Goal: Navigation & Orientation: Find specific page/section

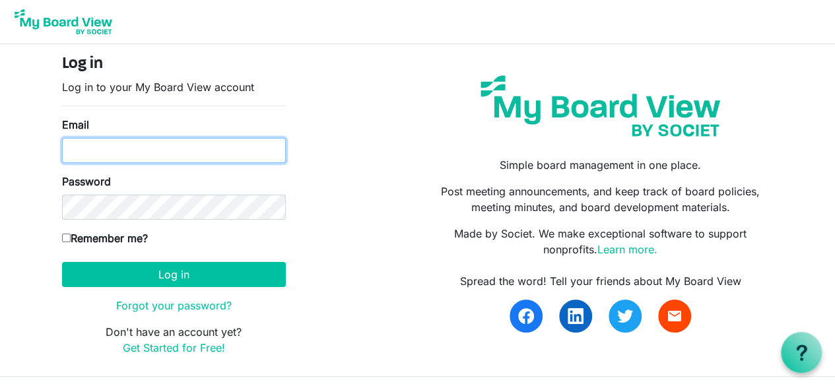
click at [205, 150] on input "Email" at bounding box center [174, 150] width 224 height 25
type input "lmontague@ciswake.org"
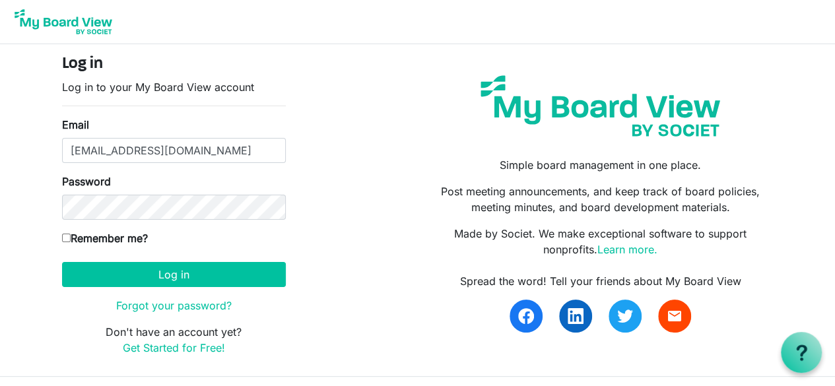
click at [67, 237] on input "Remember me?" at bounding box center [66, 238] width 9 height 9
checkbox input "true"
click at [125, 271] on button "Log in" at bounding box center [174, 274] width 224 height 25
click at [148, 272] on button "Log in" at bounding box center [174, 274] width 224 height 25
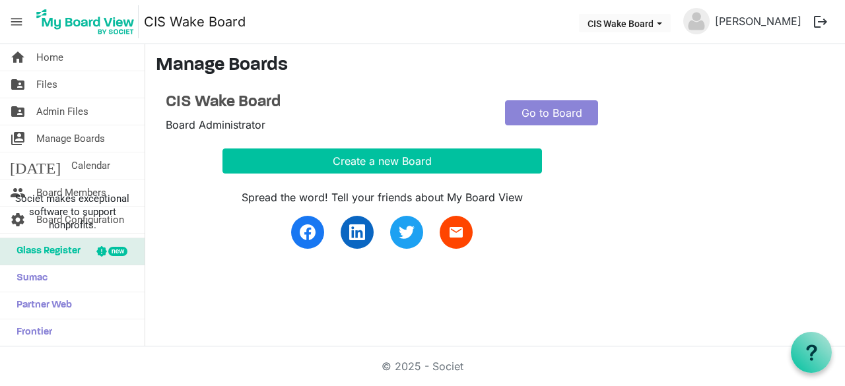
click at [463, 109] on h4 "CIS Wake Board" at bounding box center [325, 102] width 319 height 19
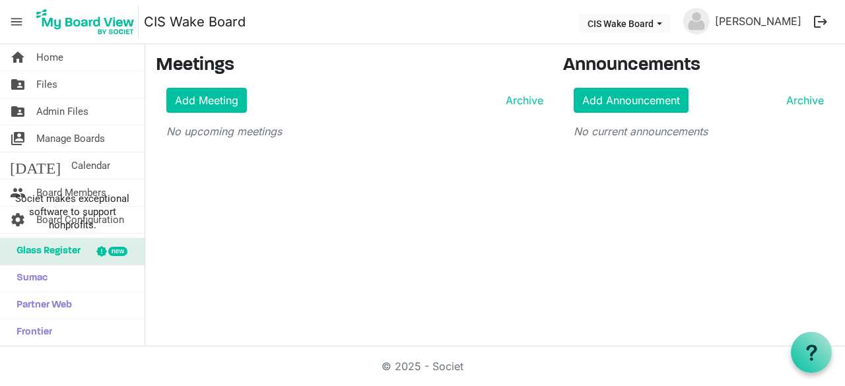
click at [67, 113] on span "Admin Files" at bounding box center [62, 111] width 52 height 26
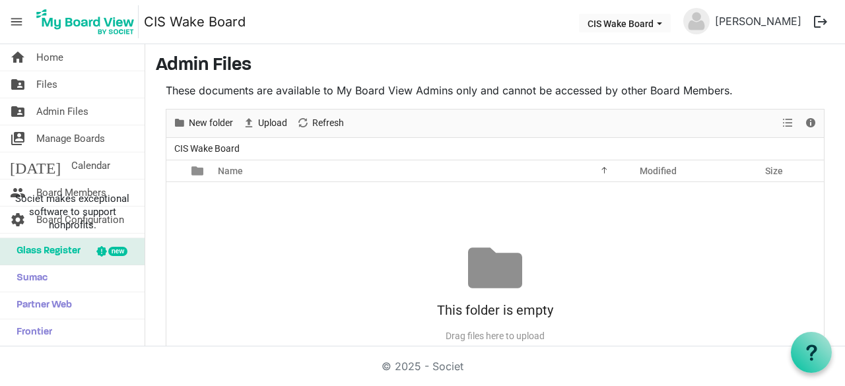
click at [490, 274] on div at bounding box center [495, 268] width 54 height 54
click at [81, 137] on span "Manage Boards" at bounding box center [70, 138] width 69 height 26
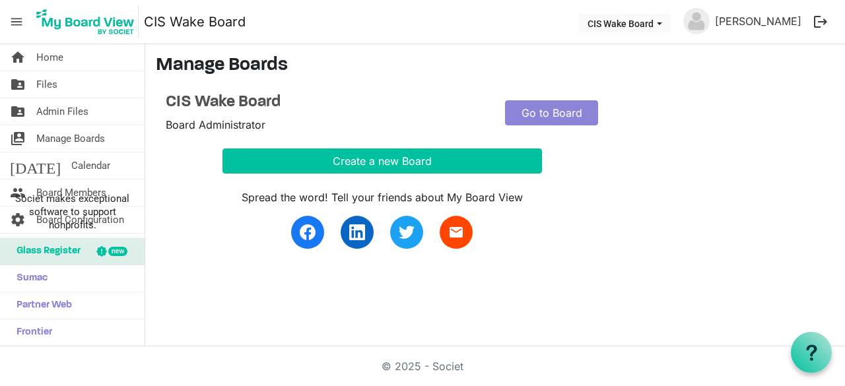
click at [67, 110] on span "Admin Files" at bounding box center [62, 111] width 52 height 26
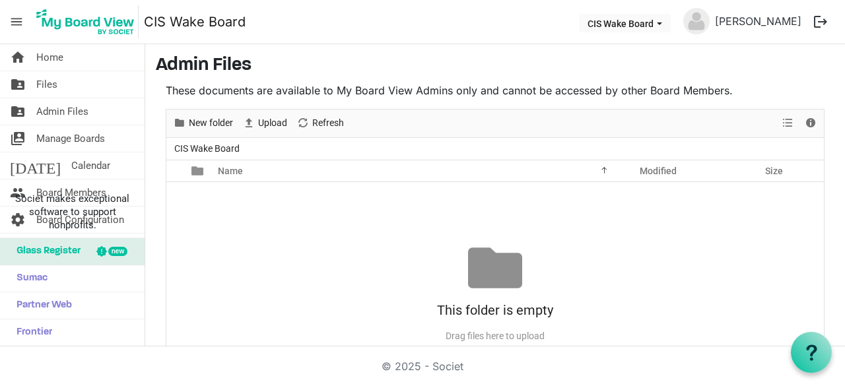
click at [55, 88] on span "Files" at bounding box center [46, 84] width 21 height 26
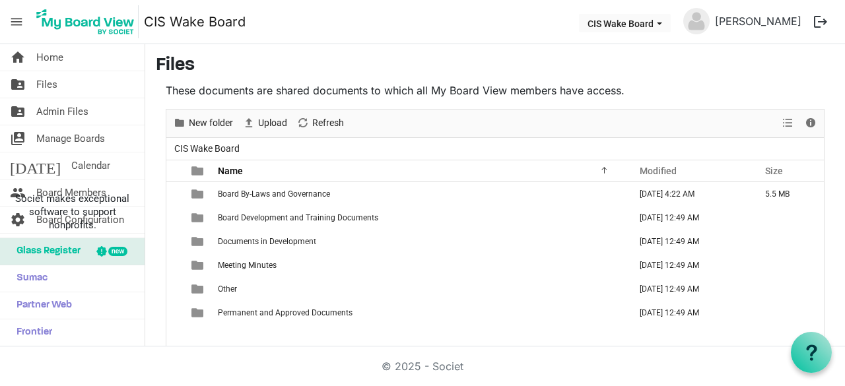
click at [194, 193] on span "is template cell column header type" at bounding box center [197, 194] width 12 height 12
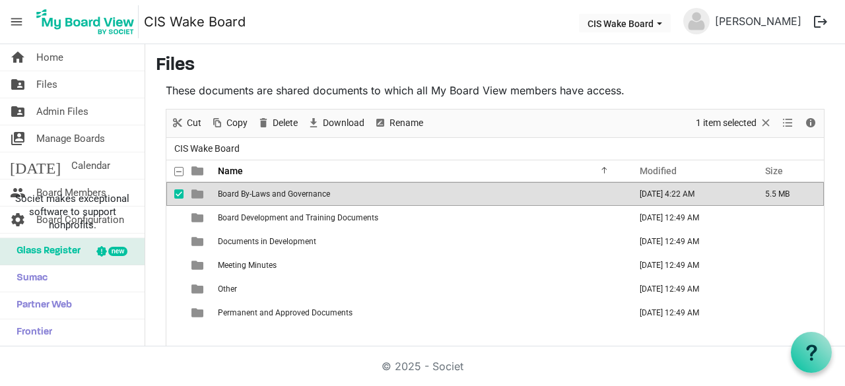
click at [194, 193] on span "is template cell column header type" at bounding box center [197, 194] width 12 height 12
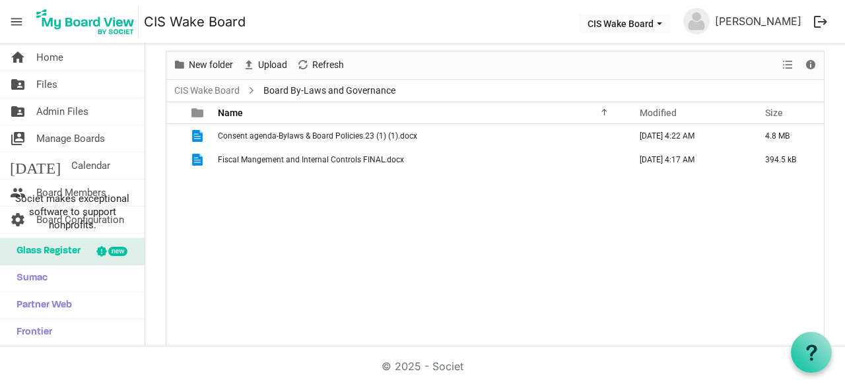
click at [276, 137] on span "Consent agenda-Bylaws & Board Policies.23 (1) (1).docx" at bounding box center [317, 135] width 199 height 9
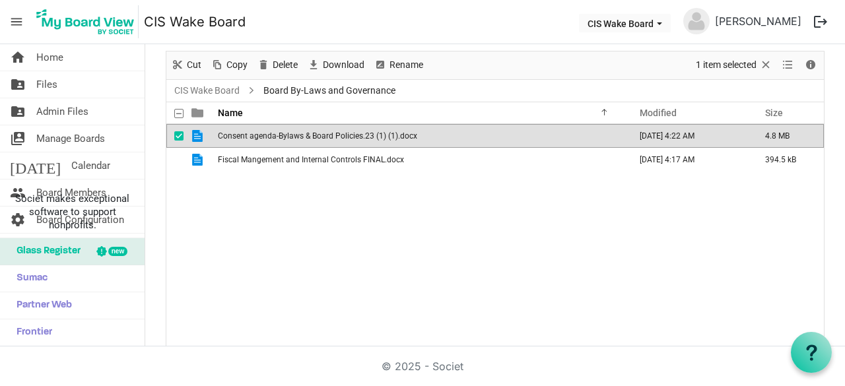
drag, startPoint x: 276, startPoint y: 135, endPoint x: 314, endPoint y: 131, distance: 37.8
click at [314, 131] on span "Consent agenda-Bylaws & Board Policies.23 (1) (1).docx" at bounding box center [317, 135] width 199 height 9
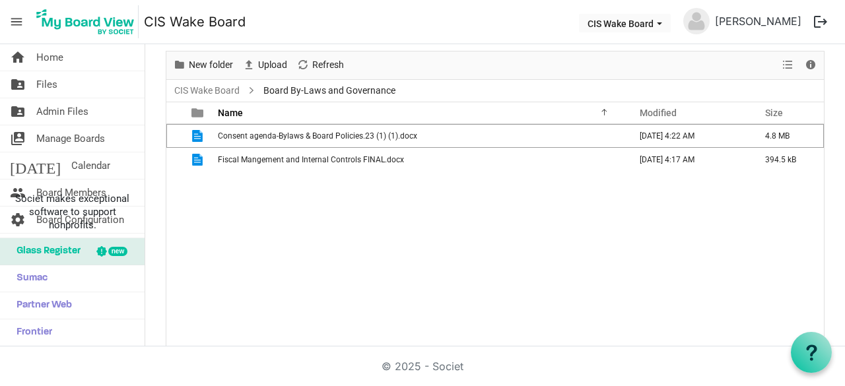
click at [315, 157] on span "Fiscal Mangement and Internal Controls FINAL.docx" at bounding box center [311, 159] width 186 height 9
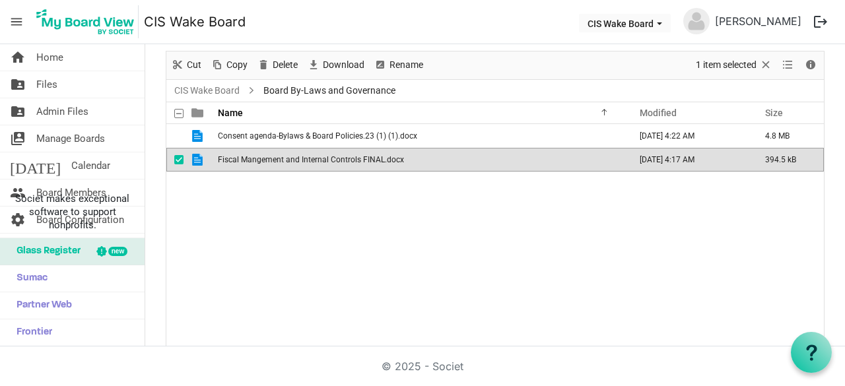
click at [313, 185] on div "Consent agenda-Bylaws & Board Policies.23 (1) (1).docx September 08, 2025 4:22 …" at bounding box center [494, 236] width 657 height 224
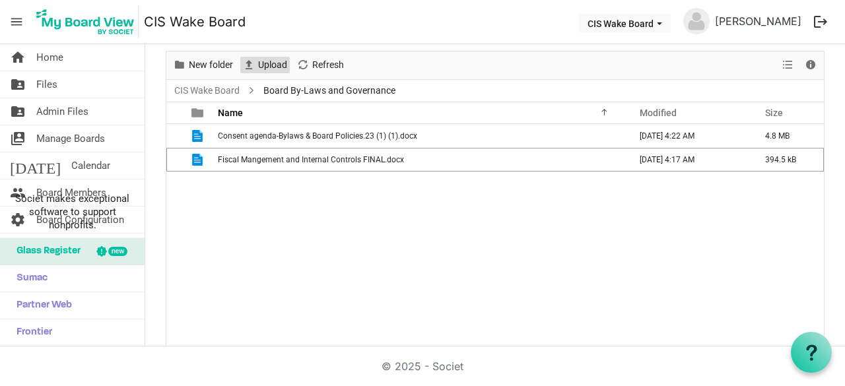
click at [271, 64] on span "Upload" at bounding box center [273, 65] width 32 height 16
click at [71, 167] on span "Calendar" at bounding box center [90, 165] width 39 height 26
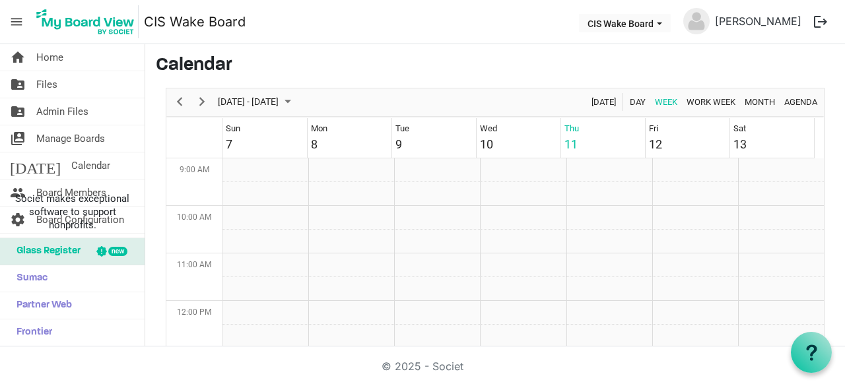
scroll to position [428, 0]
click at [45, 89] on span "Files" at bounding box center [46, 84] width 21 height 26
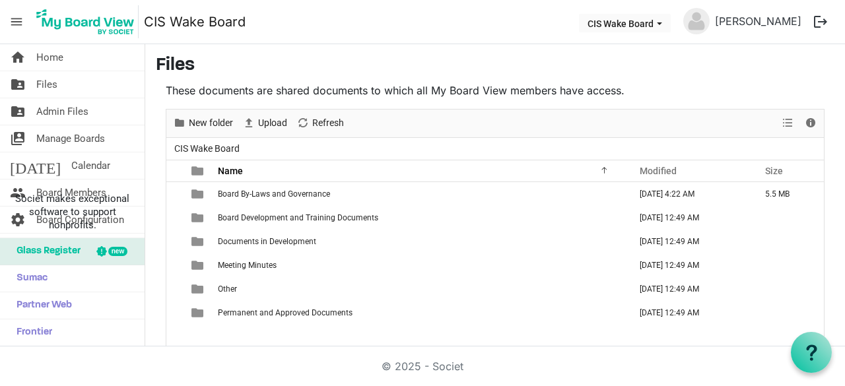
click at [291, 218] on span "Board Development and Training Documents" at bounding box center [298, 217] width 160 height 9
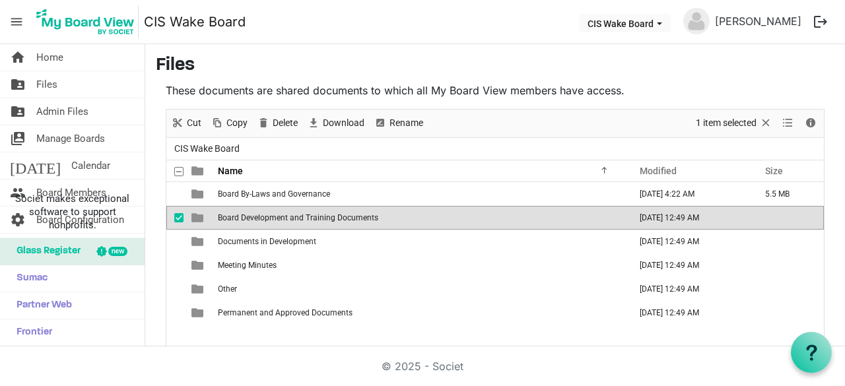
click at [291, 218] on span "Board Development and Training Documents" at bounding box center [298, 217] width 160 height 9
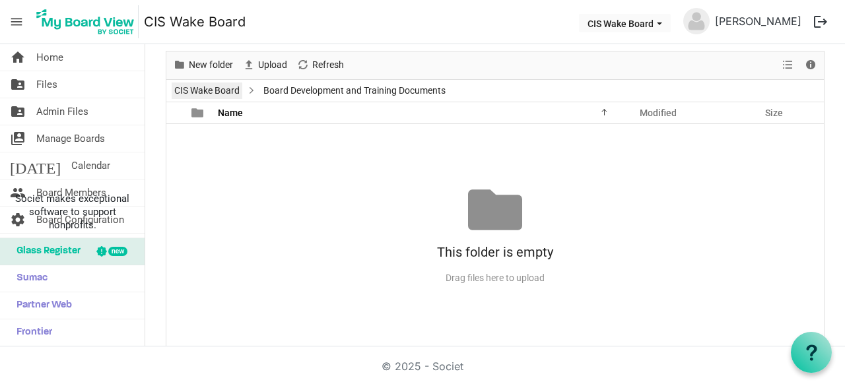
click at [226, 86] on link "CIS Wake Board" at bounding box center [207, 90] width 71 height 16
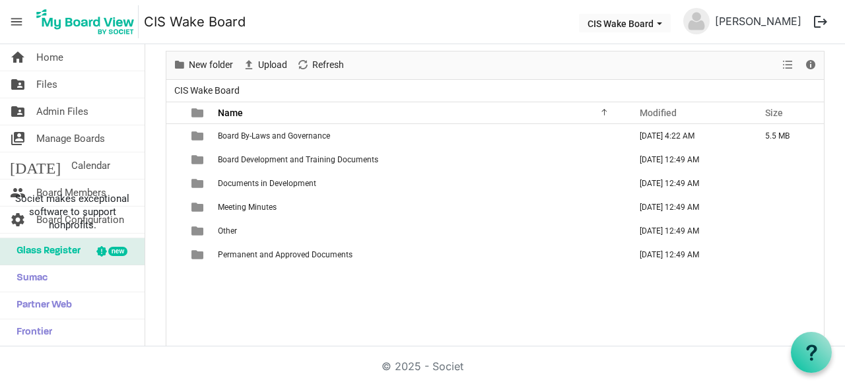
click at [252, 255] on span "Permanent and Approved Documents" at bounding box center [285, 254] width 135 height 9
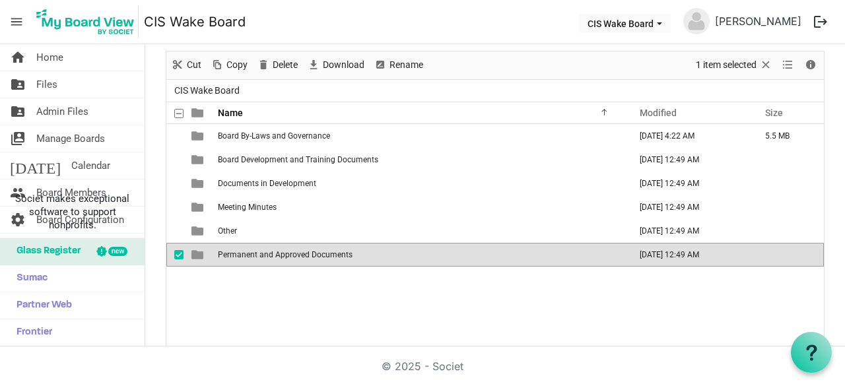
click at [252, 255] on span "Permanent and Approved Documents" at bounding box center [285, 254] width 135 height 9
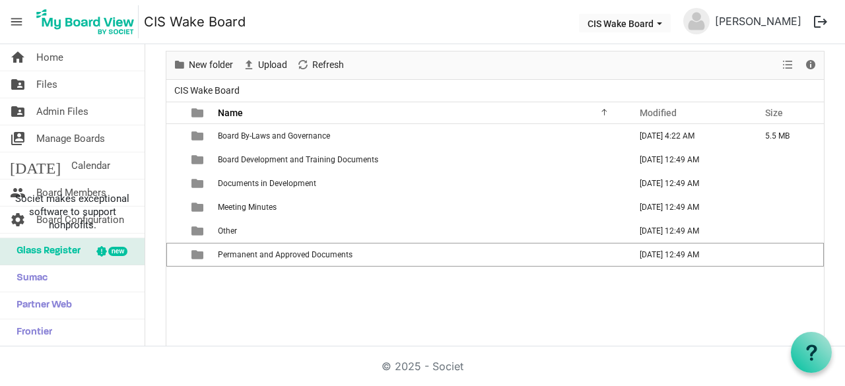
click at [252, 255] on span "Permanent and Approved Documents" at bounding box center [285, 254] width 135 height 9
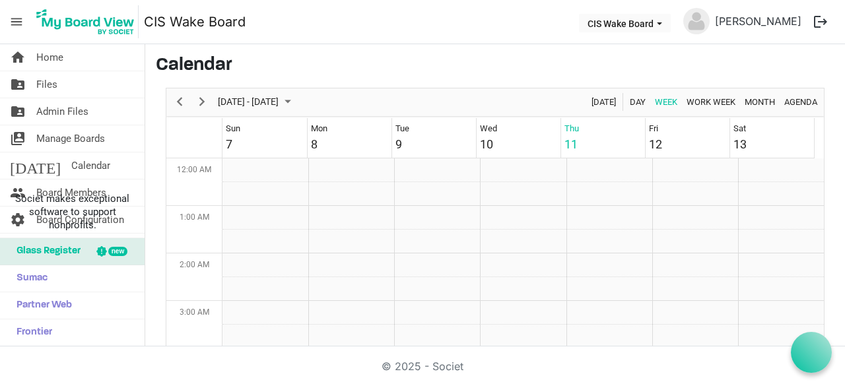
scroll to position [428, 0]
click at [52, 55] on span "Home" at bounding box center [49, 57] width 27 height 26
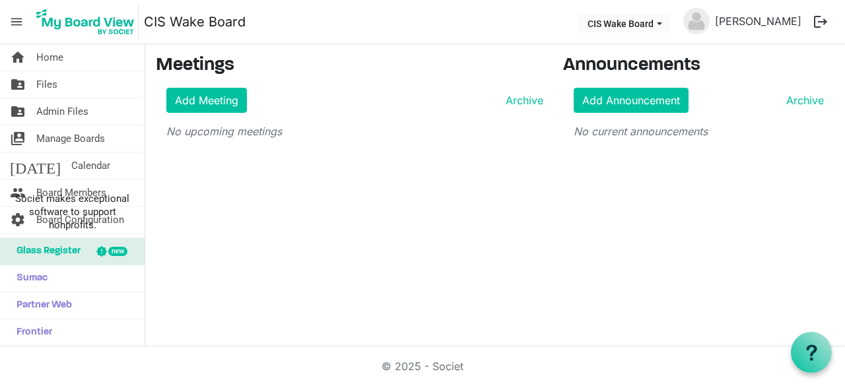
click at [71, 166] on span "Calendar" at bounding box center [90, 165] width 39 height 26
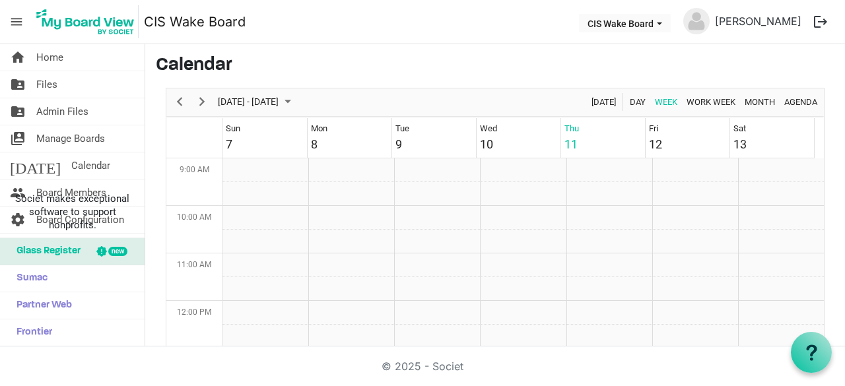
scroll to position [428, 0]
